Goal: Find specific page/section: Find specific page/section

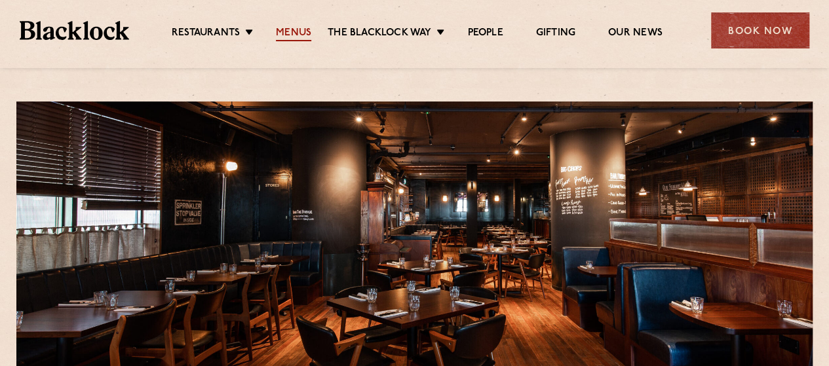
click at [300, 39] on link "Menus" at bounding box center [293, 34] width 35 height 14
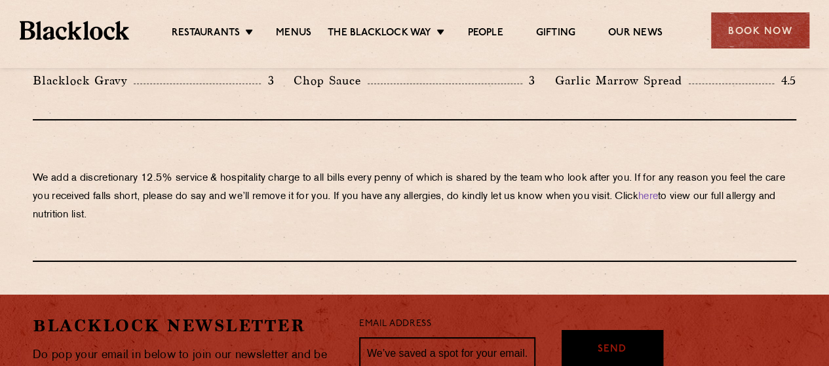
scroll to position [2460, 0]
